Goal: Transaction & Acquisition: Obtain resource

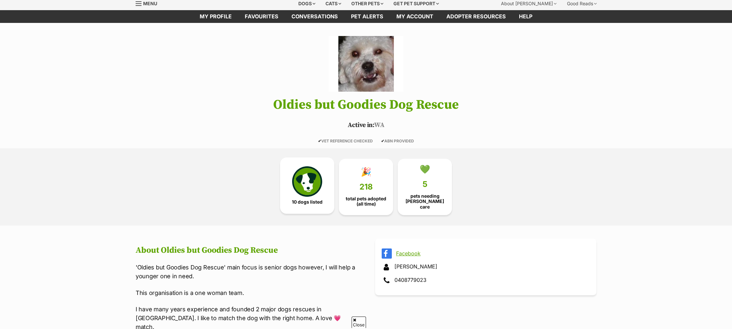
drag, startPoint x: 306, startPoint y: 180, endPoint x: 291, endPoint y: 179, distance: 15.8
click at [306, 180] on img at bounding box center [307, 181] width 30 height 30
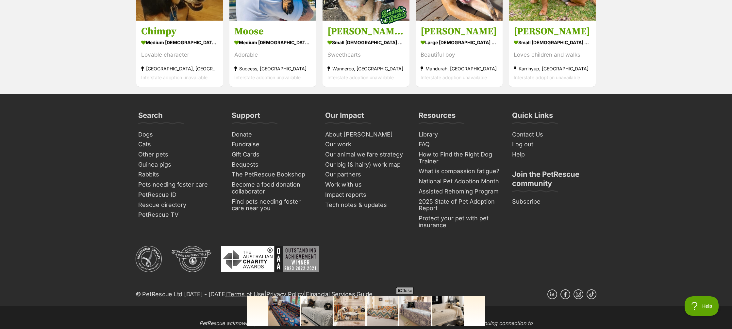
scroll to position [890, 0]
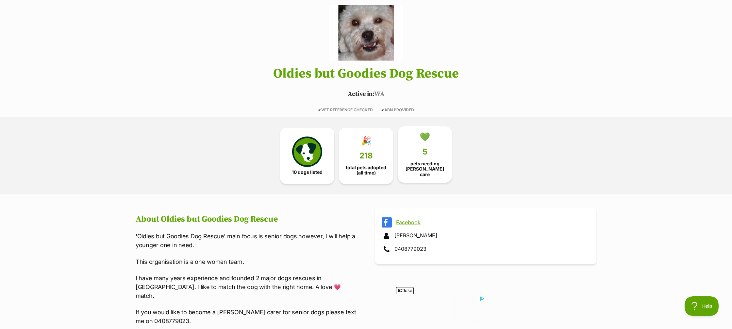
click at [426, 155] on span "5" at bounding box center [425, 151] width 5 height 9
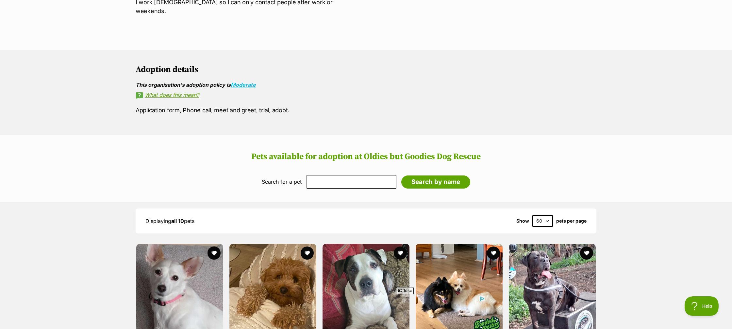
scroll to position [398, 0]
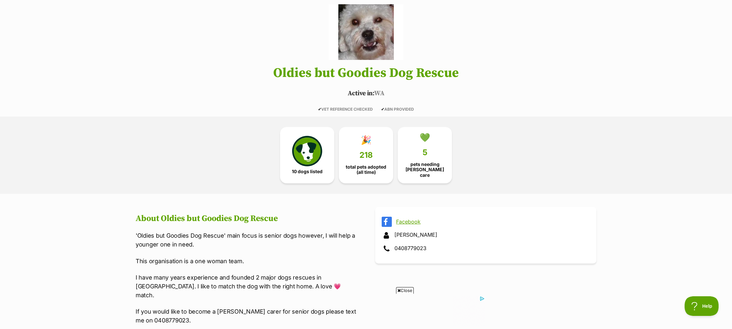
scroll to position [55, 0]
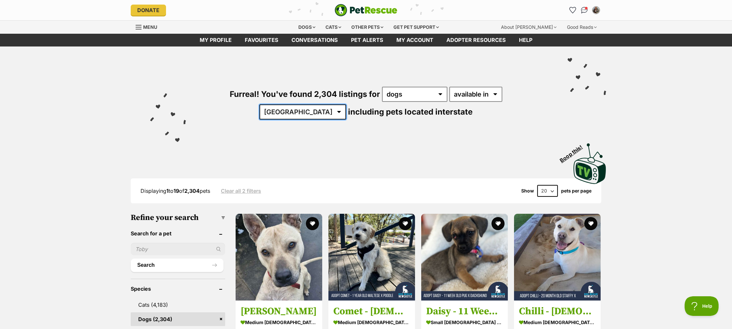
click at [346, 104] on select "Australia ACT NSW NT QLD SA TAS VIC WA" at bounding box center [303, 111] width 87 height 15
select select "WA"
click at [346, 104] on select "Australia ACT NSW NT QLD SA TAS VIC WA" at bounding box center [303, 111] width 87 height 15
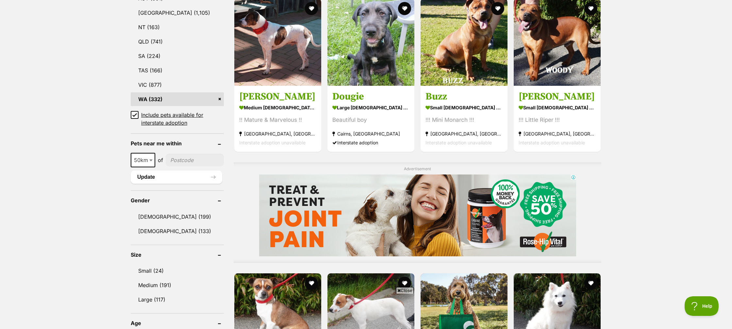
click at [136, 114] on icon at bounding box center [135, 114] width 4 height 3
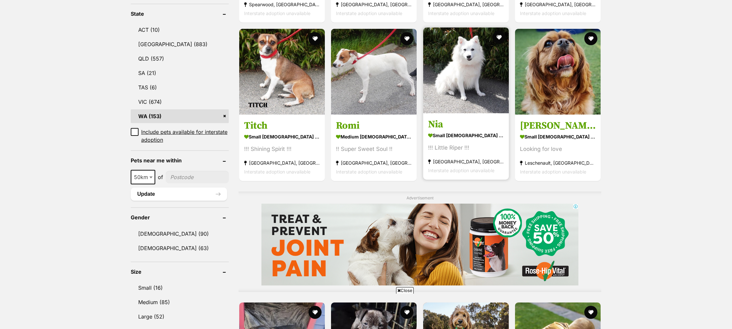
click at [460, 135] on strong "small [DEMOGRAPHIC_DATA] Dog" at bounding box center [466, 134] width 76 height 9
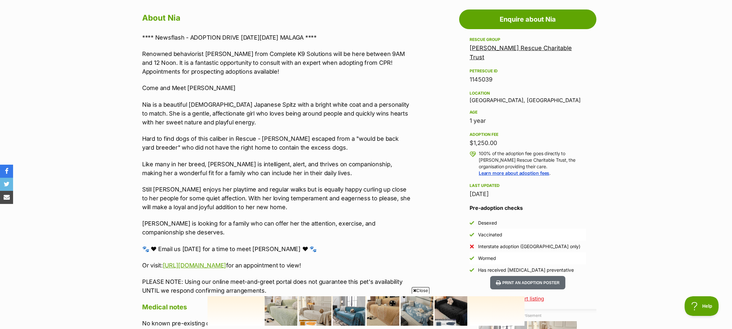
scroll to position [359, 0]
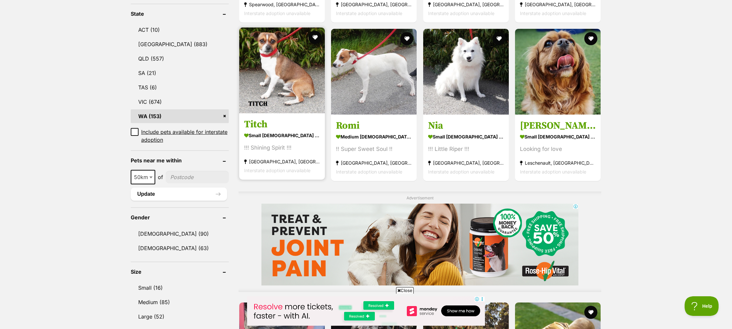
click at [275, 134] on strong "small male Dog" at bounding box center [282, 134] width 76 height 9
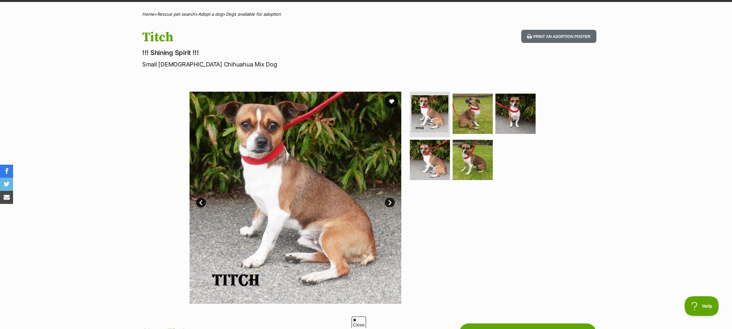
click at [390, 201] on link "Next" at bounding box center [390, 202] width 10 height 10
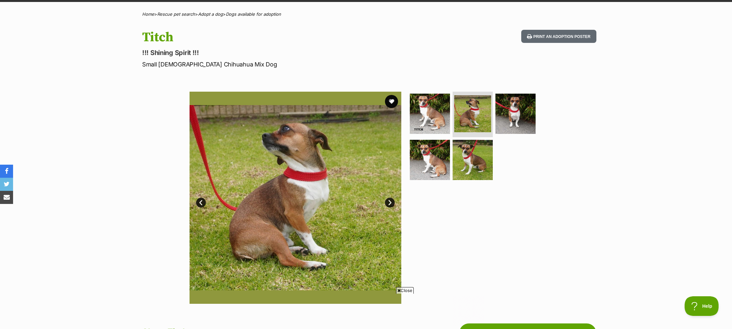
click at [390, 201] on link "Next" at bounding box center [390, 202] width 10 height 10
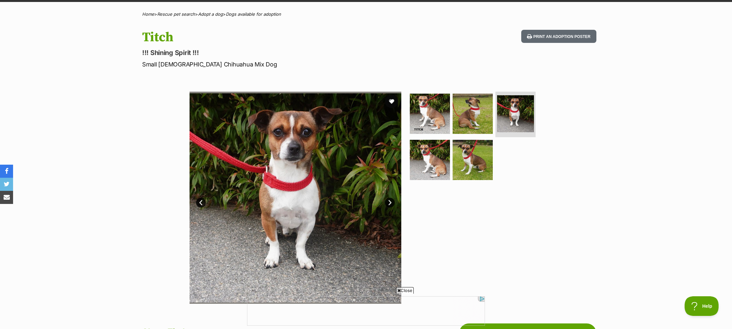
click at [390, 201] on link "Next" at bounding box center [390, 202] width 10 height 10
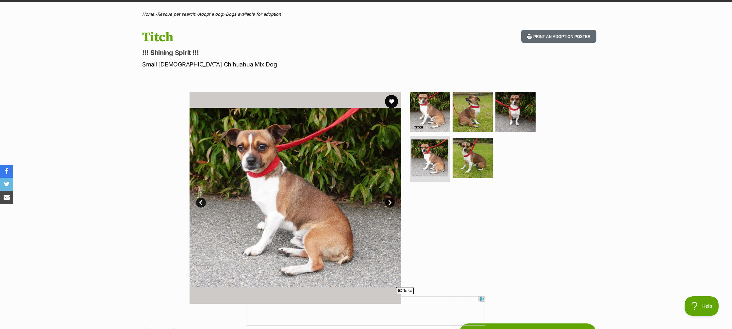
click at [390, 201] on link "Next" at bounding box center [390, 202] width 10 height 10
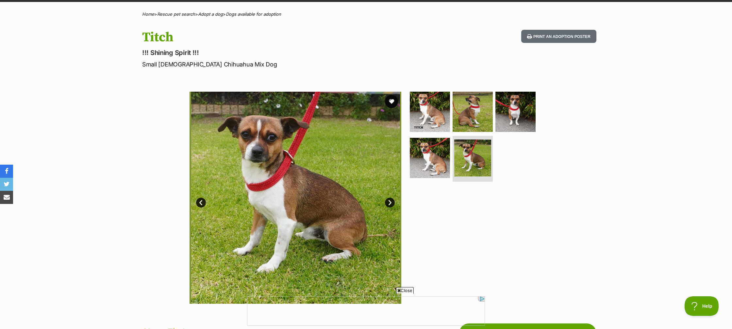
click at [390, 201] on link "Next" at bounding box center [390, 202] width 10 height 10
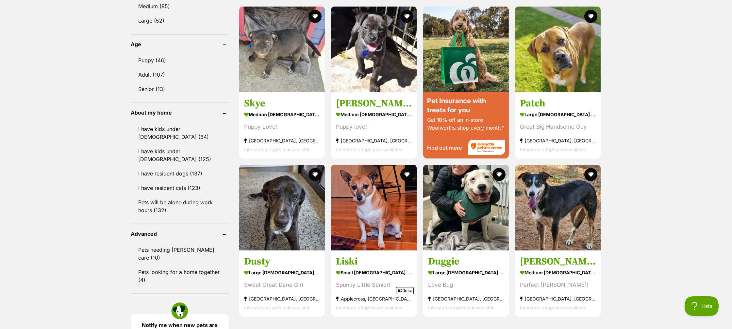
scroll to position [628, 0]
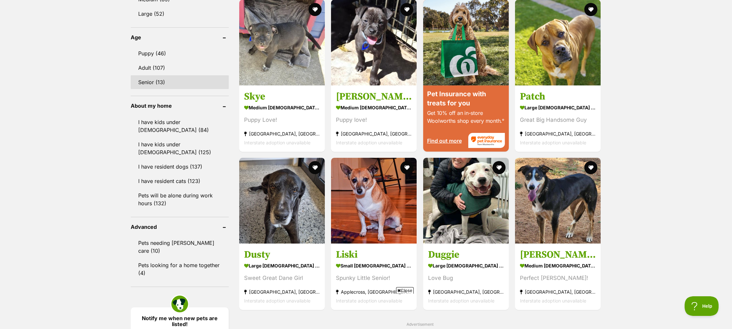
click at [160, 82] on link "Senior (13)" at bounding box center [180, 82] width 98 height 14
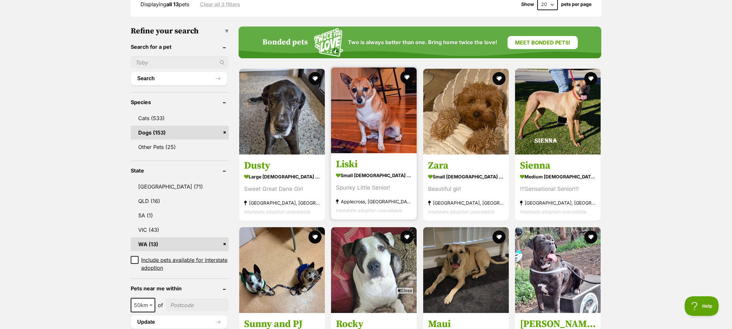
click at [353, 158] on h3 "Liski" at bounding box center [374, 164] width 76 height 12
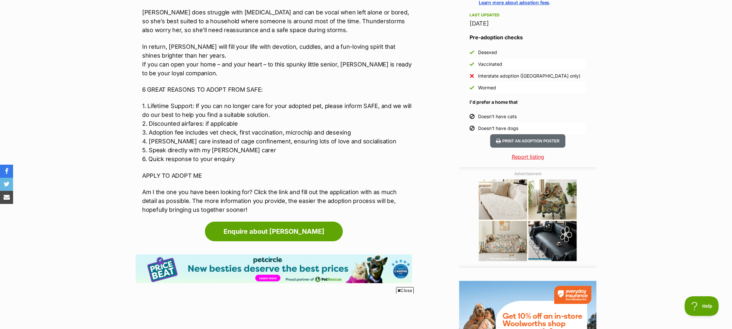
scroll to position [527, 0]
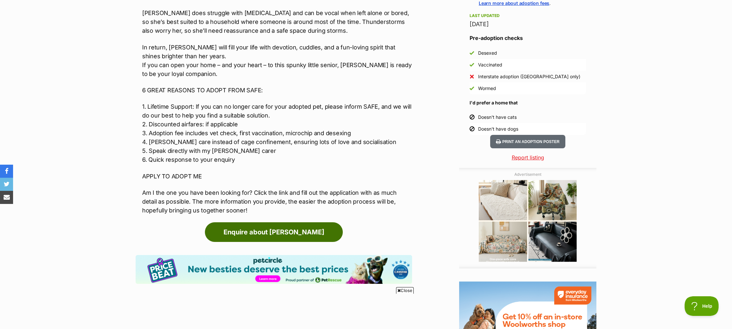
click at [289, 231] on link "Enquire about Liski" at bounding box center [274, 232] width 138 height 20
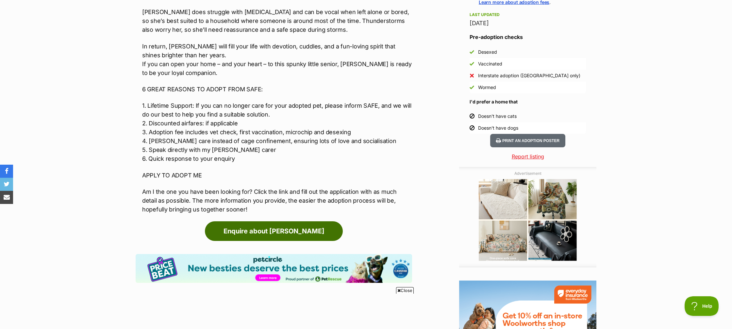
scroll to position [530, 0]
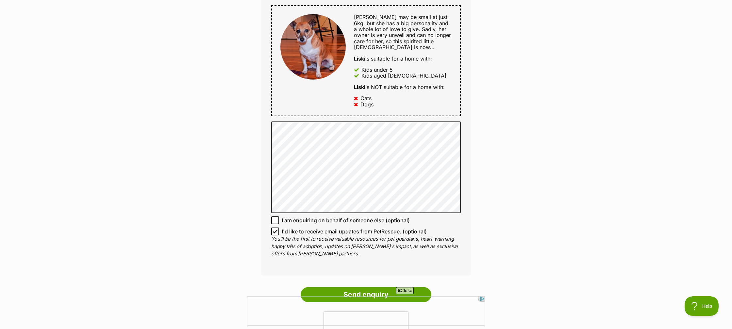
scroll to position [356, 0]
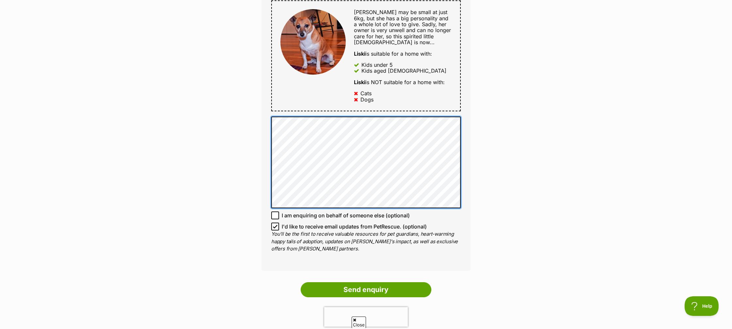
click at [325, 109] on div "Full name [PERSON_NAME] Email We require this to be able to send you communicat…" at bounding box center [366, 48] width 209 height 444
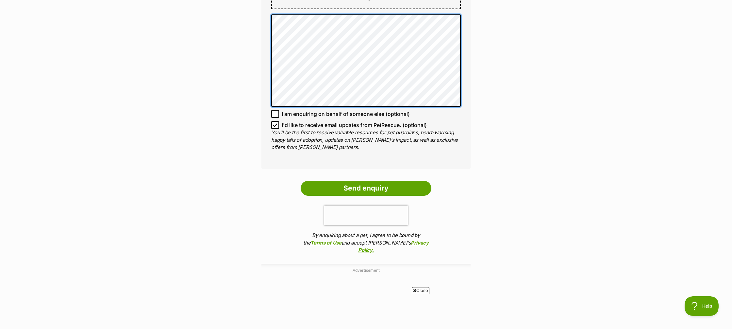
scroll to position [468, 0]
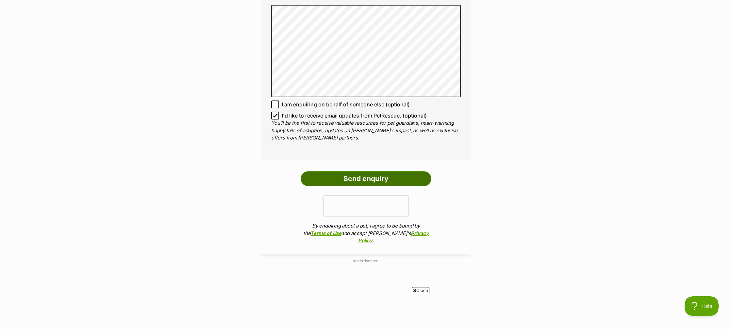
click at [372, 173] on input "Send enquiry" at bounding box center [366, 178] width 131 height 15
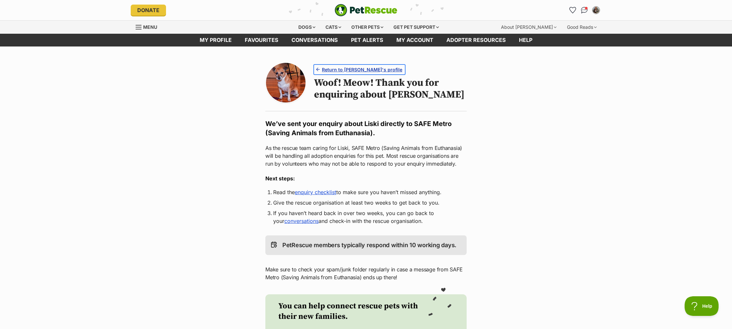
click at [360, 69] on span "Return to [PERSON_NAME]'s profile" at bounding box center [362, 69] width 80 height 7
click at [327, 195] on link "enquiry checklist" at bounding box center [316, 192] width 42 height 7
